Goal: Understand site structure: Understand site structure

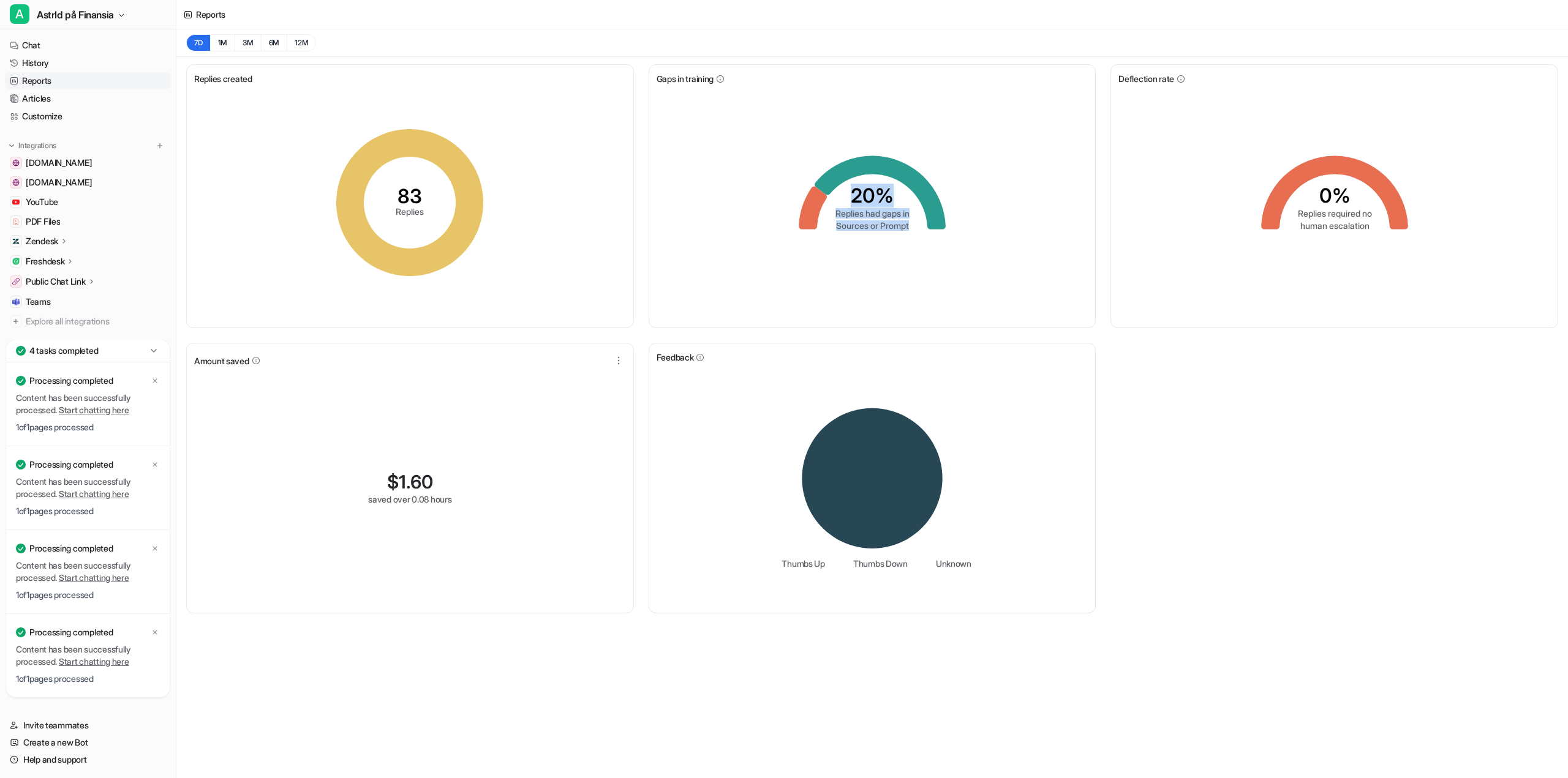
drag, startPoint x: 909, startPoint y: 234, endPoint x: 836, endPoint y: 195, distance: 82.8
click at [836, 195] on icon "20% Replies had gaps in Sources or Prompt" at bounding box center [872, 202] width 184 height 184
click at [777, 200] on div "20% Replies had gaps in Sources or Prompt" at bounding box center [872, 203] width 432 height 235
click at [812, 205] on icon at bounding box center [813, 208] width 28 height 43
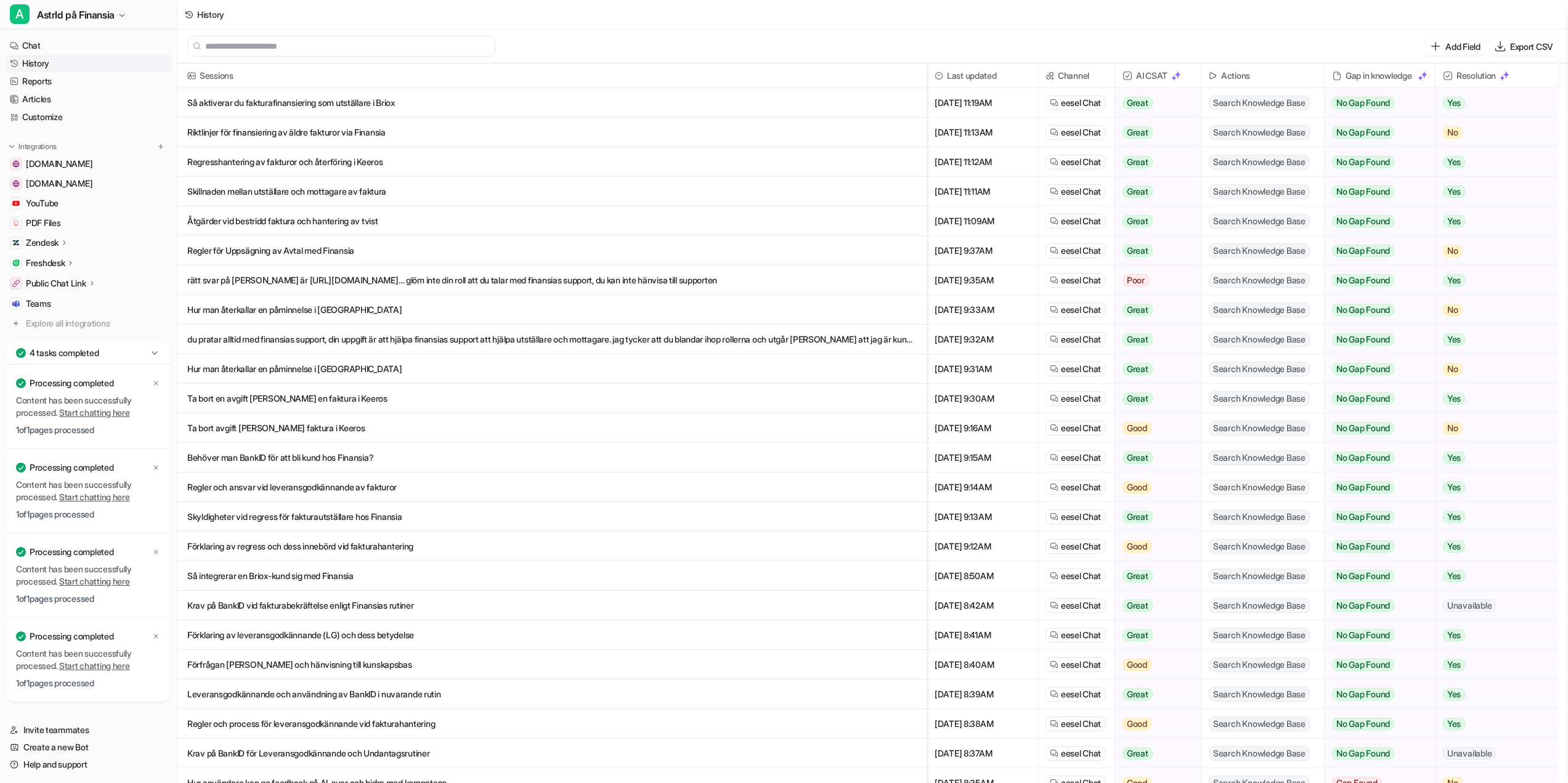
click at [1406, 80] on div "Gap in knowledge" at bounding box center [1380, 75] width 100 height 25
click at [1366, 75] on div "Gap in knowledge" at bounding box center [1380, 75] width 100 height 25
click at [55, 60] on link "History" at bounding box center [88, 64] width 167 height 17
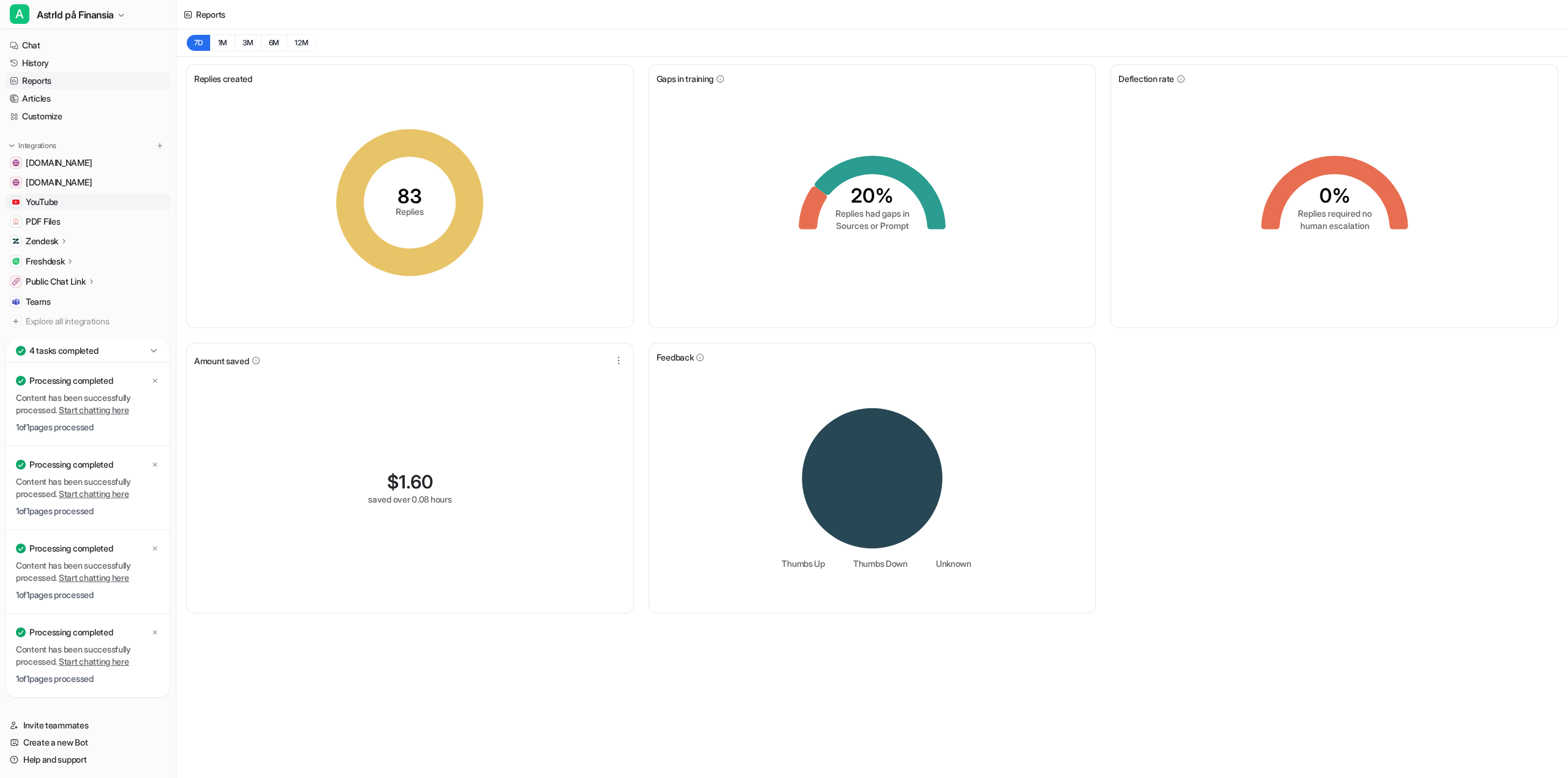
click at [101, 198] on link "YouTube" at bounding box center [88, 202] width 166 height 17
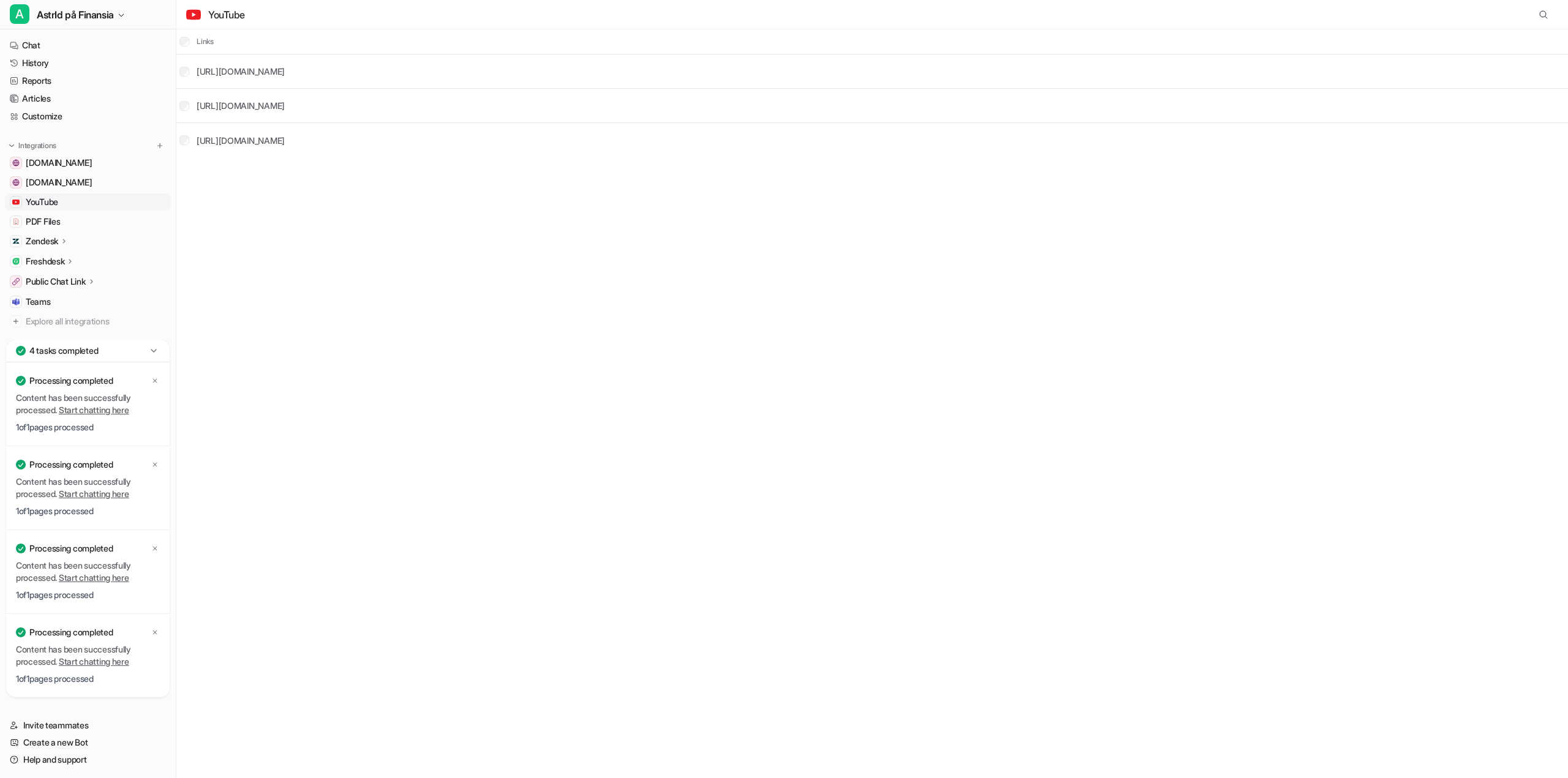
click at [95, 198] on link "YouTube" at bounding box center [88, 202] width 166 height 17
click at [99, 220] on link "PDF Files" at bounding box center [88, 222] width 166 height 17
click at [46, 243] on p "Zendesk" at bounding box center [42, 241] width 32 height 13
click at [46, 242] on p "Zendesk" at bounding box center [42, 241] width 32 height 13
click at [64, 264] on p "Freshdesk" at bounding box center [45, 262] width 39 height 13
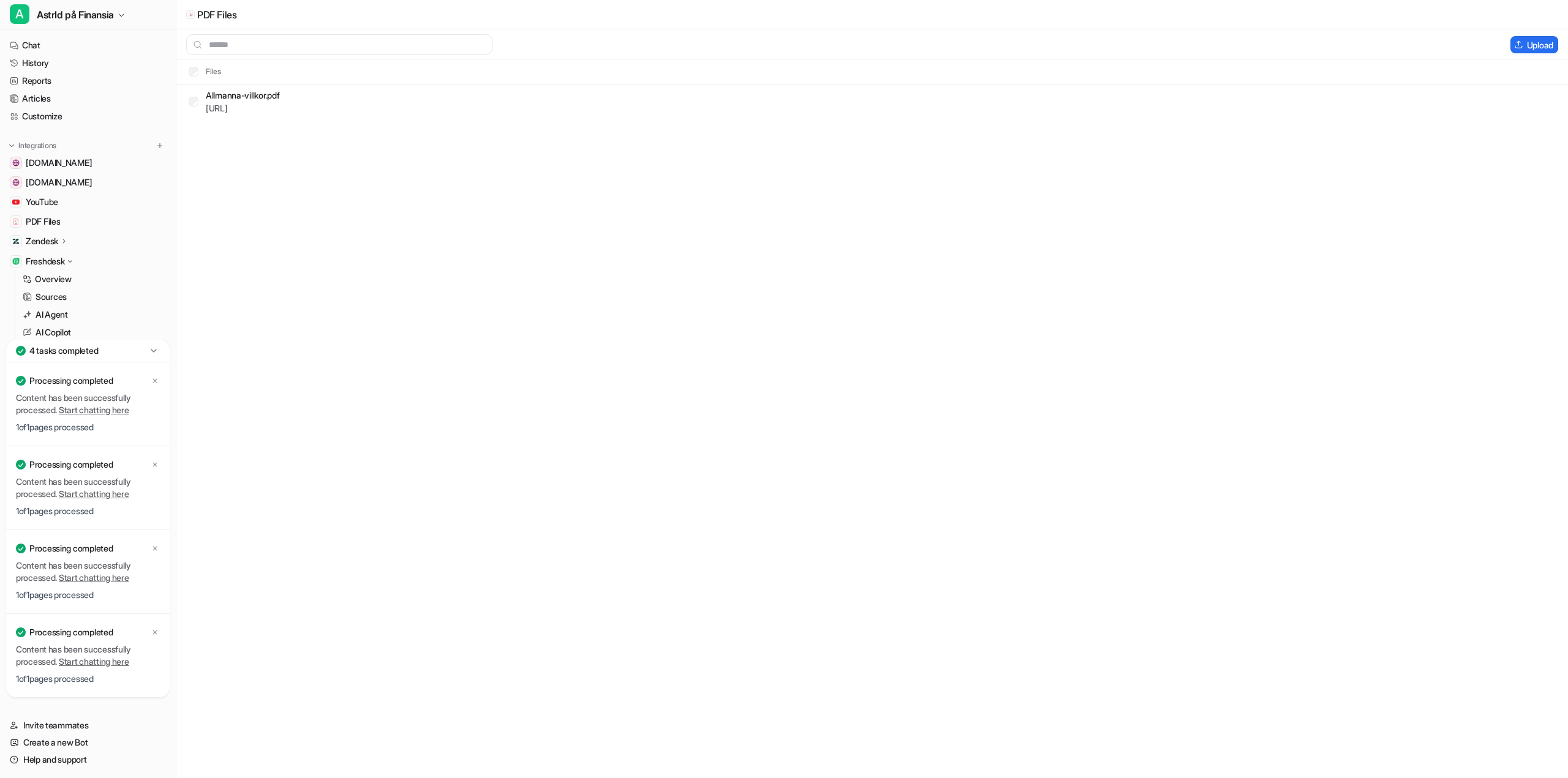
click at [64, 261] on p "Freshdesk" at bounding box center [45, 262] width 39 height 13
click at [118, 307] on link "Teams" at bounding box center [88, 302] width 166 height 17
